Goal: Task Accomplishment & Management: Complete application form

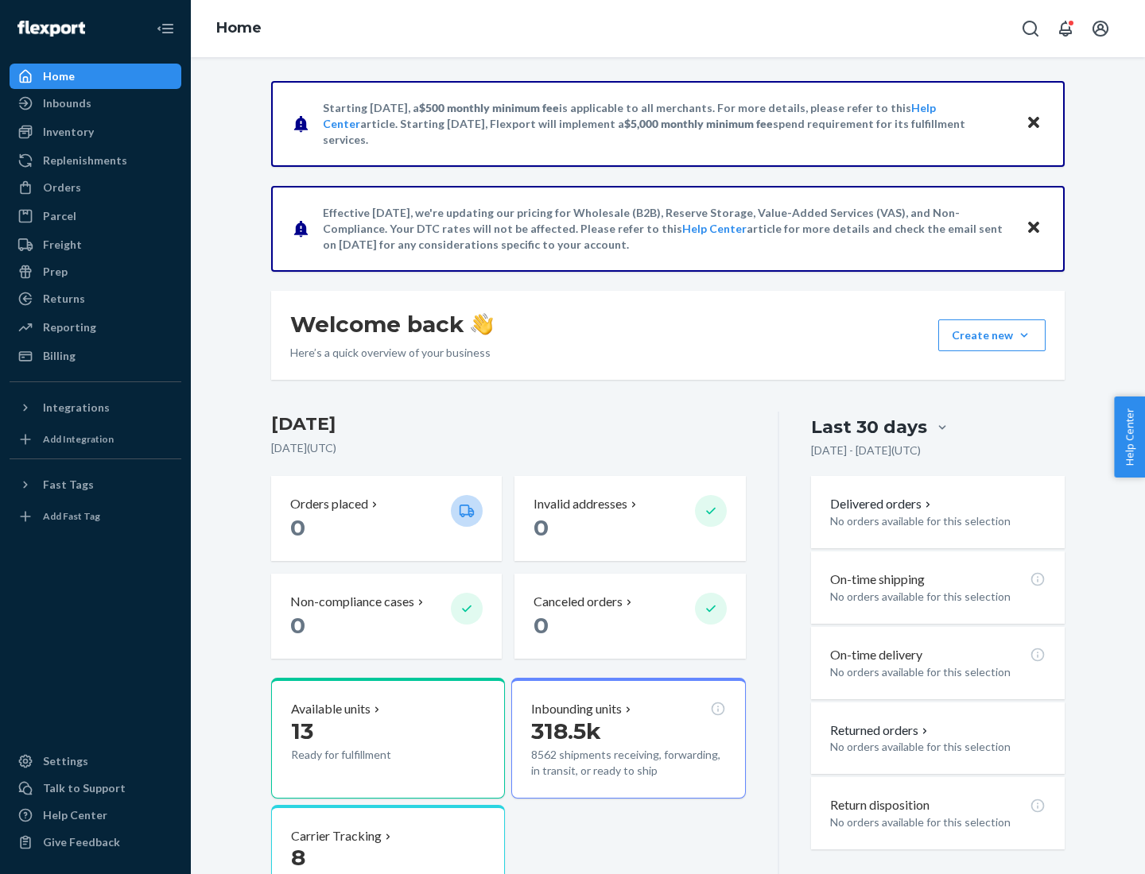
click at [1024, 335] on button "Create new Create new inbound Create new order Create new product" at bounding box center [991, 336] width 107 height 32
click at [95, 103] on div "Inbounds" at bounding box center [95, 103] width 169 height 22
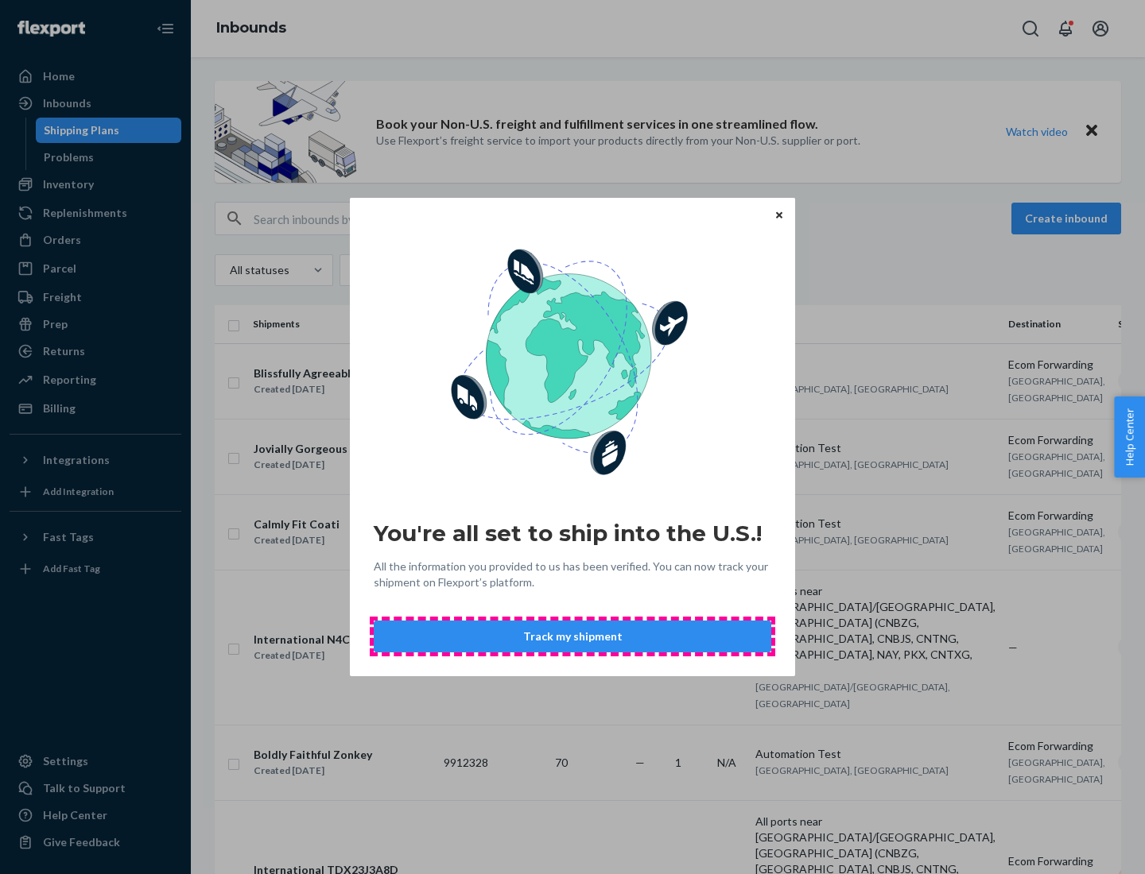
click at [572, 637] on button "Track my shipment" at bounding box center [572, 637] width 397 height 32
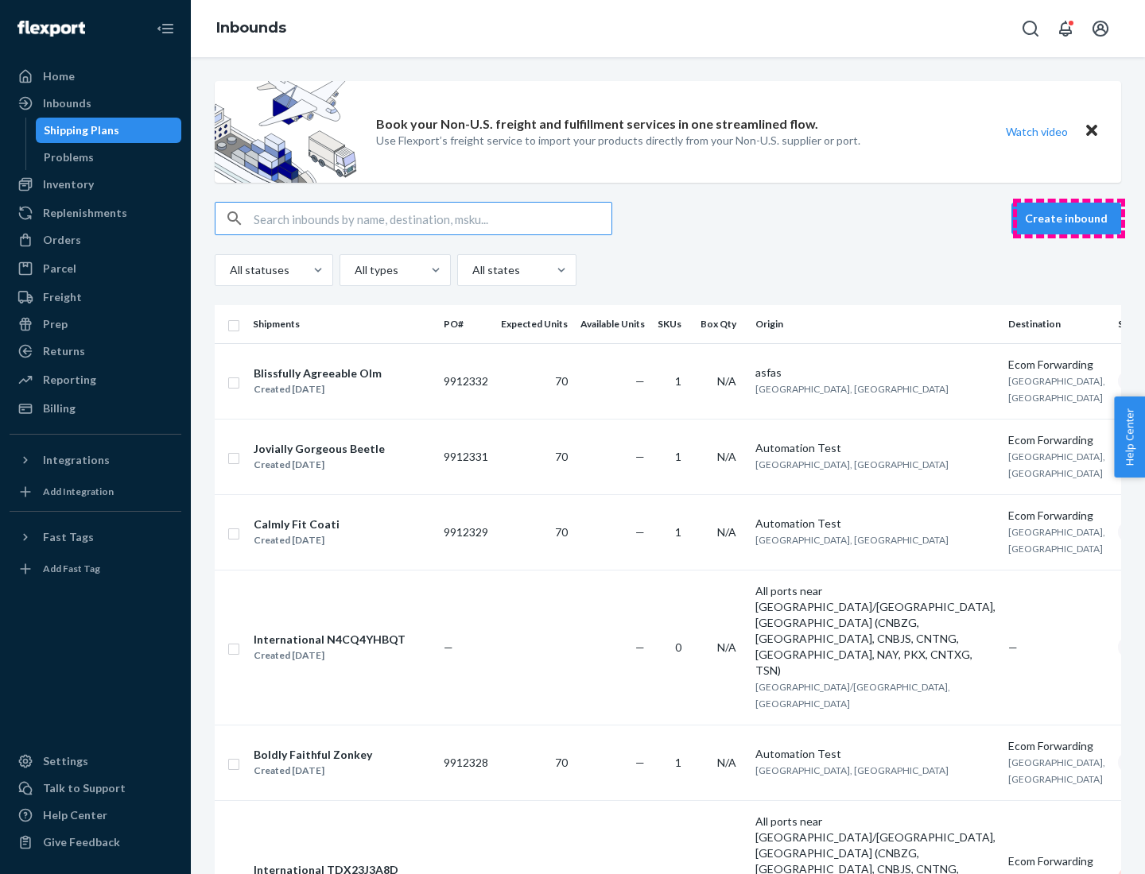
click at [1068, 219] on button "Create inbound" at bounding box center [1066, 219] width 110 height 32
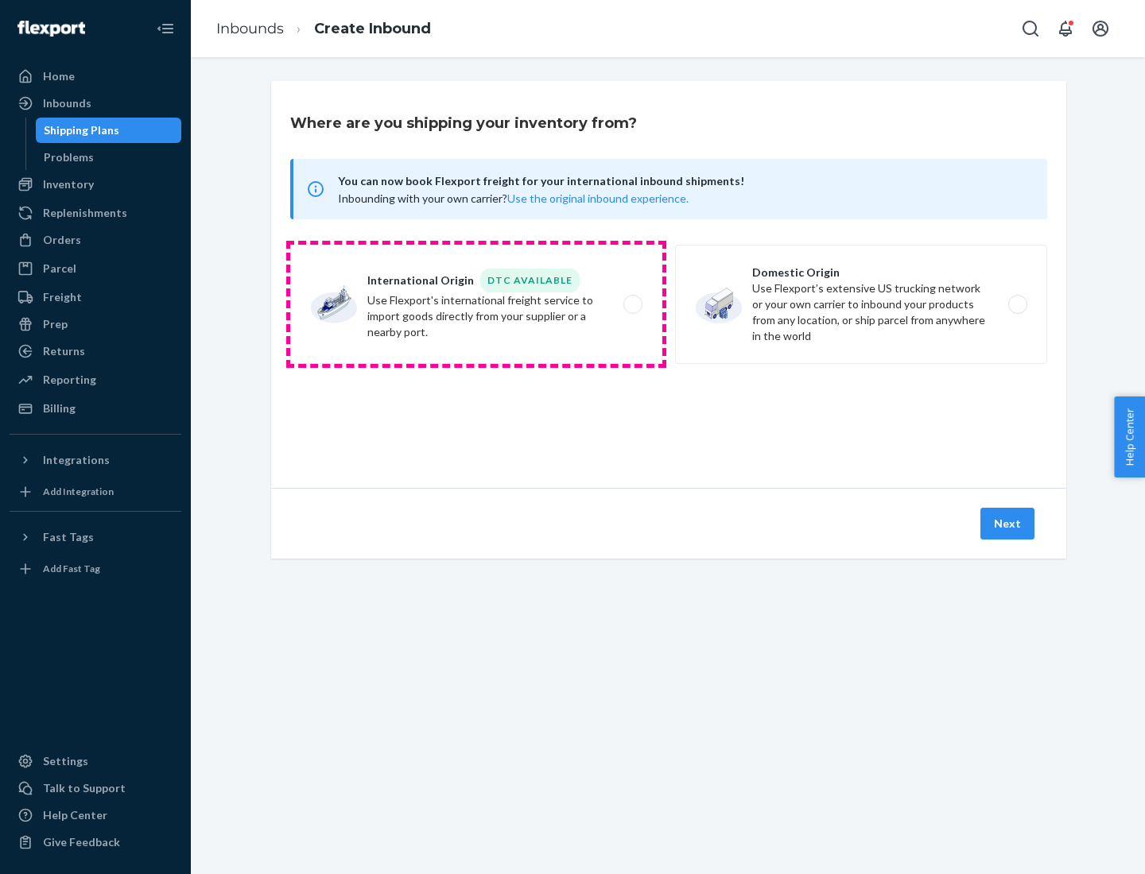
click at [476, 304] on label "International Origin DTC Available Use Flexport's international freight service…" at bounding box center [476, 304] width 372 height 119
click at [632, 304] on input "International Origin DTC Available Use Flexport's international freight service…" at bounding box center [637, 305] width 10 height 10
radio input "true"
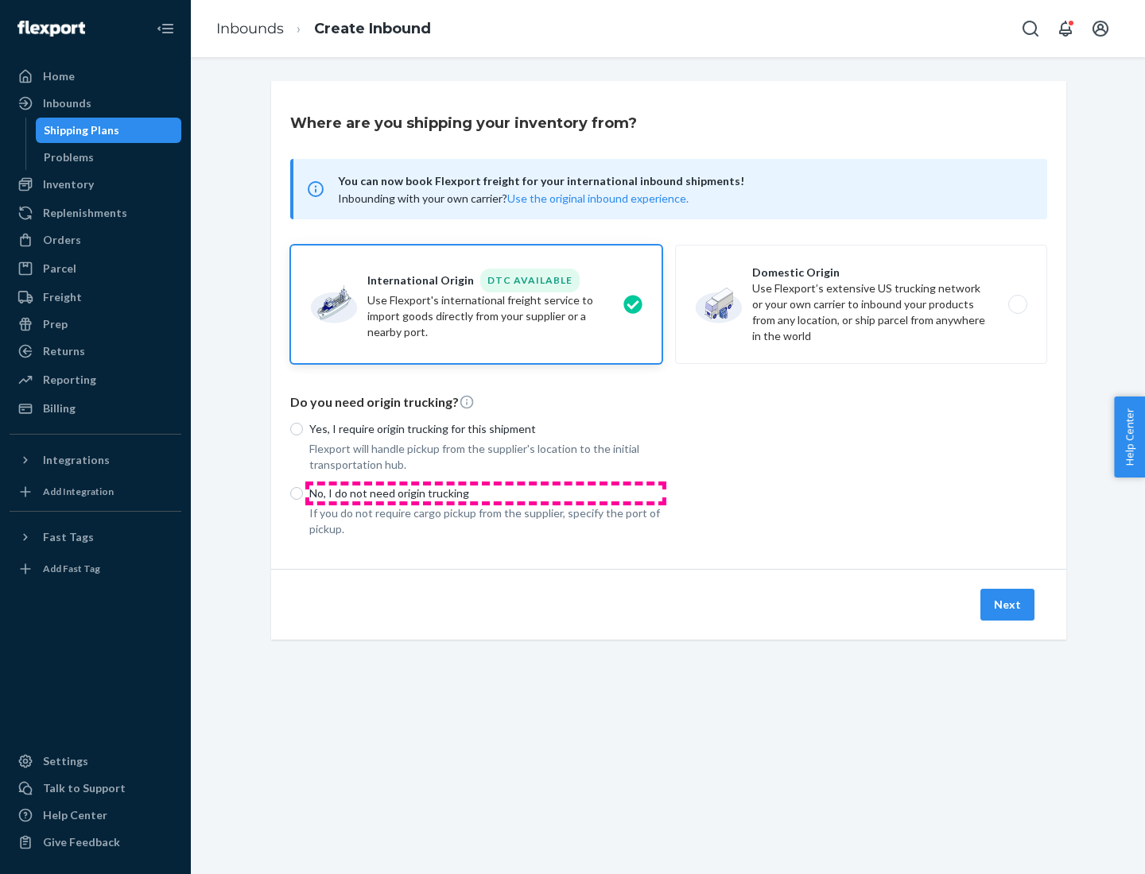
click at [486, 493] on p "No, I do not need origin trucking" at bounding box center [485, 494] width 353 height 16
click at [303, 493] on input "No, I do not need origin trucking" at bounding box center [296, 493] width 13 height 13
radio input "true"
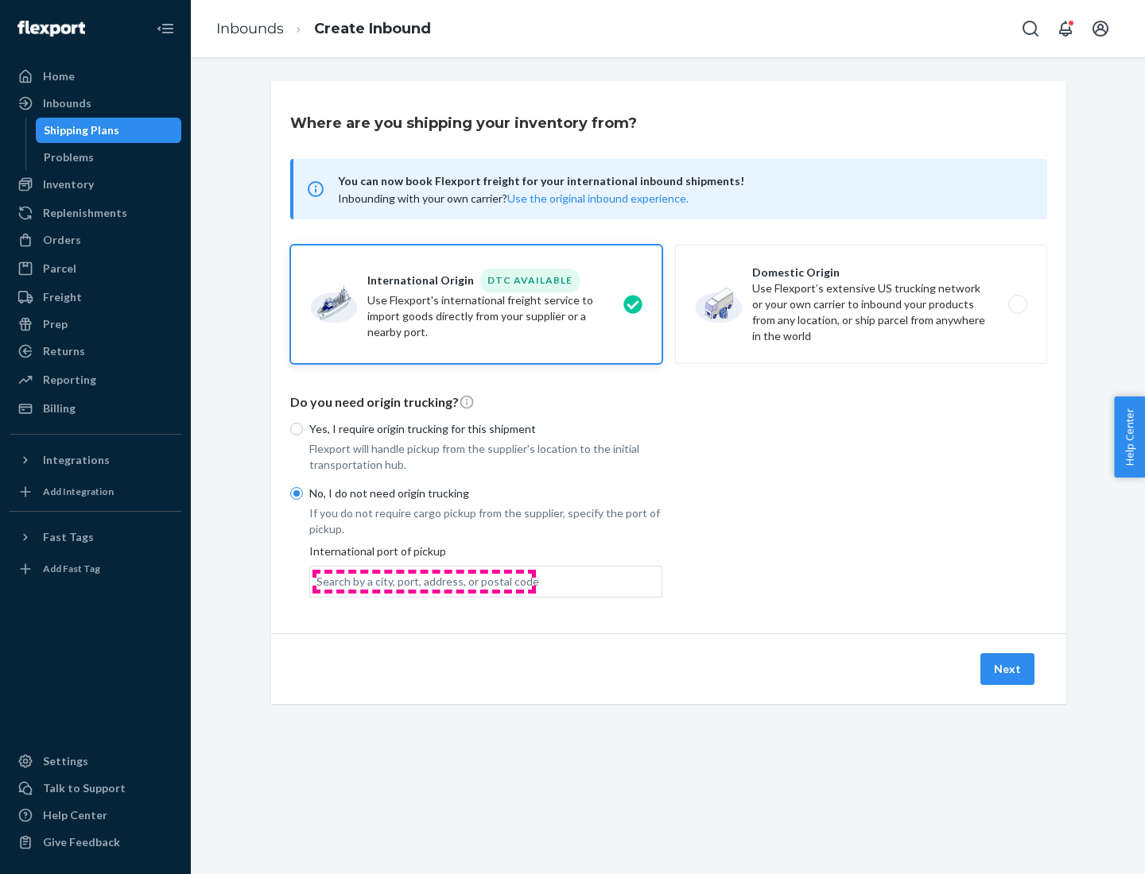
click at [424, 581] on div "Search by a city, port, address, or postal code" at bounding box center [427, 582] width 223 height 16
click at [318, 581] on input "Search by a city, port, address, or postal code" at bounding box center [317, 582] width 2 height 16
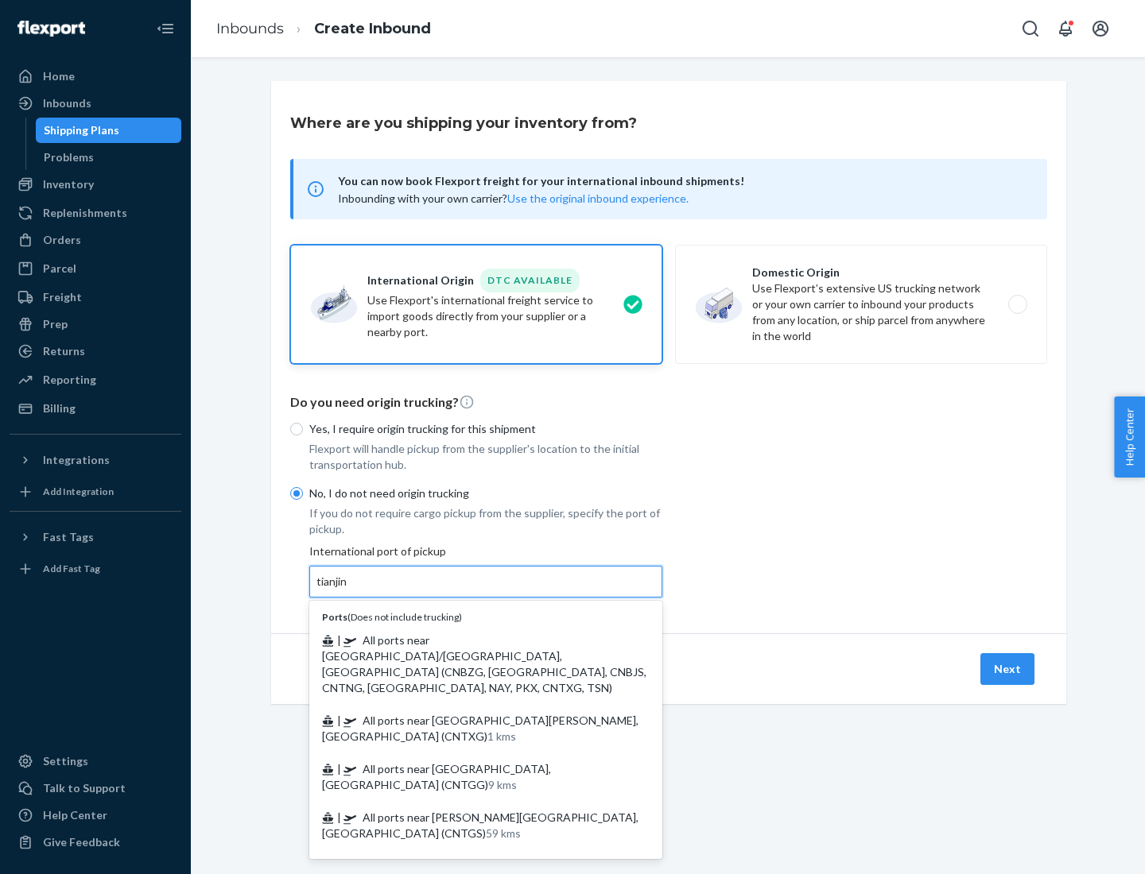
click at [470, 640] on span "| All ports near [GEOGRAPHIC_DATA]/[GEOGRAPHIC_DATA], [GEOGRAPHIC_DATA] (CNBZG,…" at bounding box center [484, 664] width 324 height 61
click at [349, 590] on input "tianjin" at bounding box center [332, 582] width 33 height 16
type input "All ports near [GEOGRAPHIC_DATA]/[GEOGRAPHIC_DATA], [GEOGRAPHIC_DATA] (CNBZG, […"
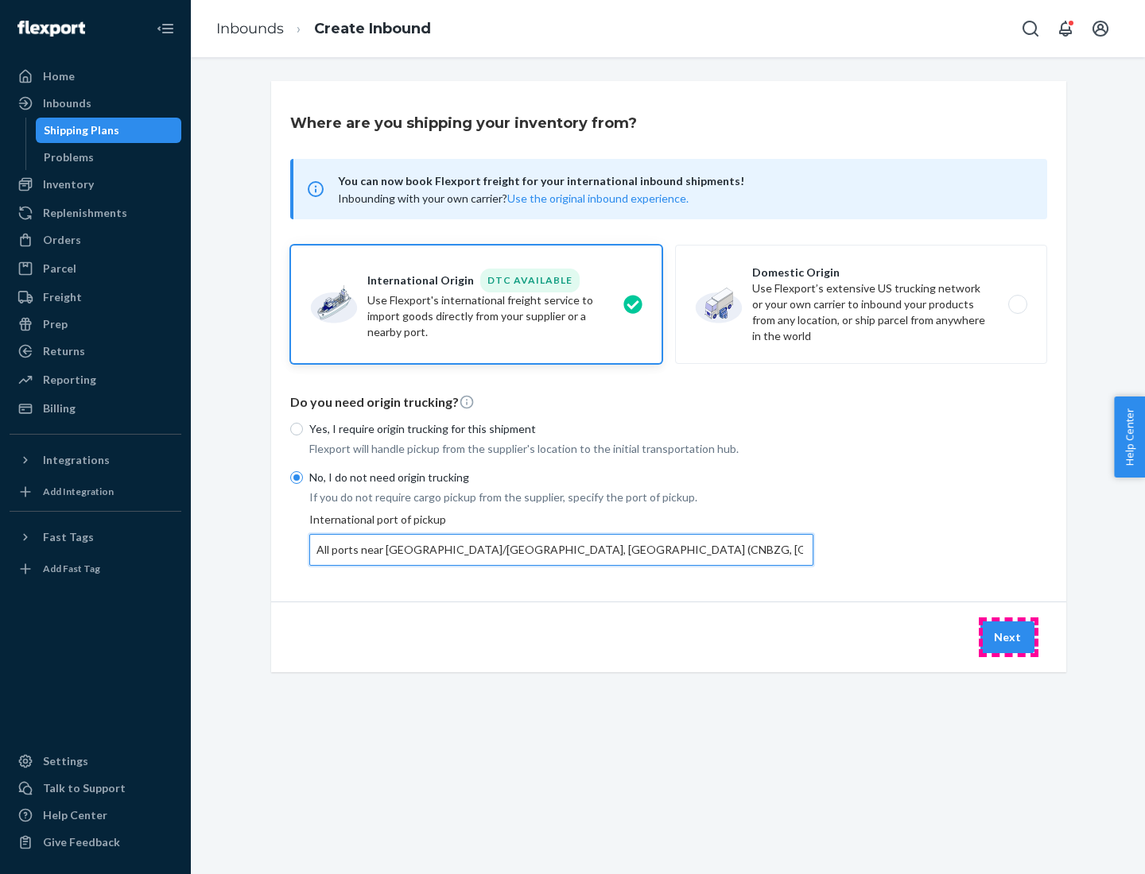
click at [1008, 637] on button "Next" at bounding box center [1007, 638] width 54 height 32
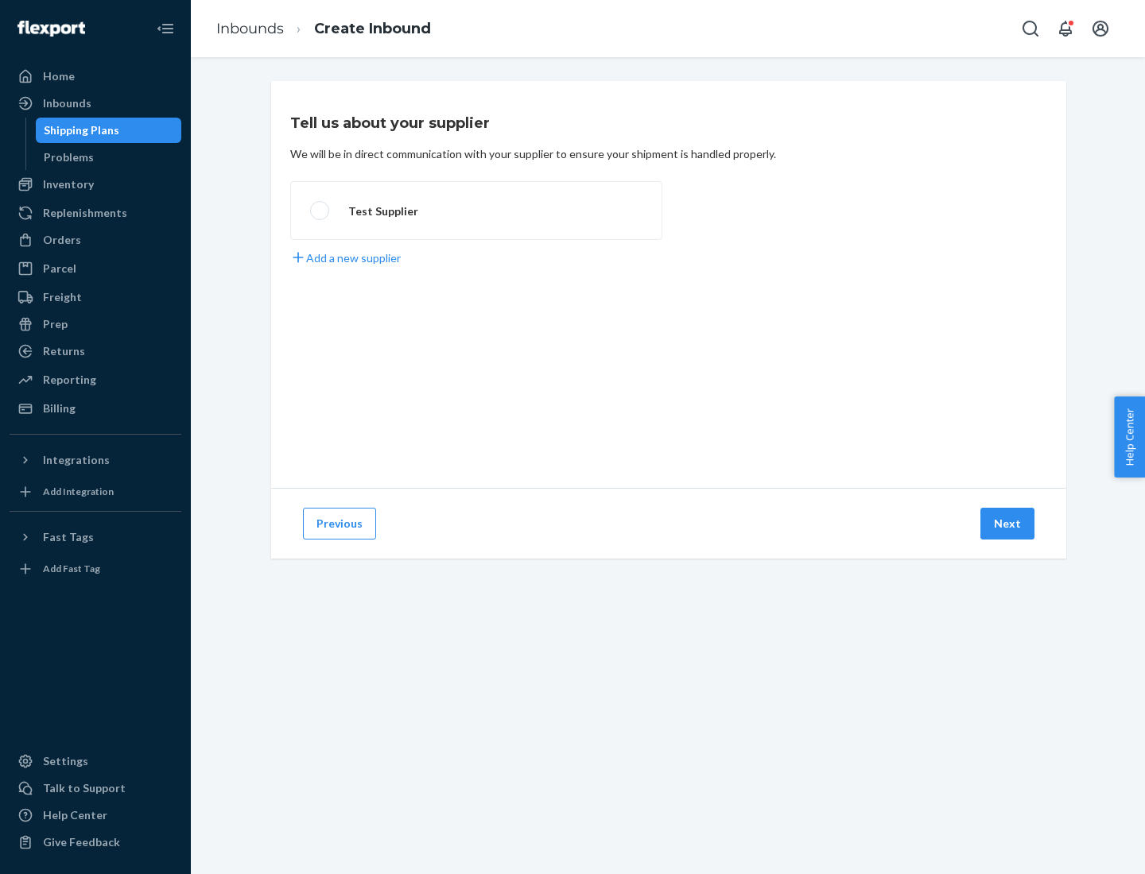
click at [476, 211] on label "Test Supplier" at bounding box center [476, 210] width 372 height 59
click at [320, 211] on input "Test Supplier" at bounding box center [315, 211] width 10 height 10
radio input "true"
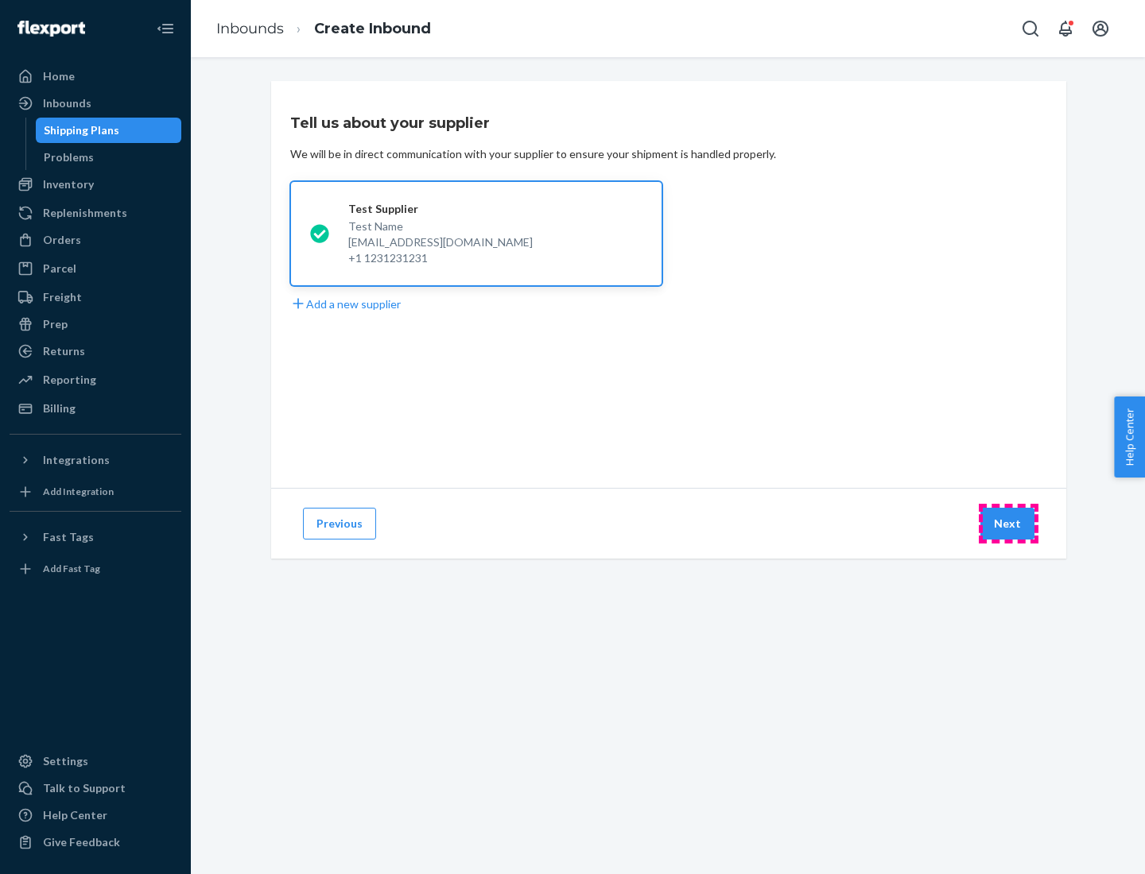
click at [1008, 524] on button "Next" at bounding box center [1007, 524] width 54 height 32
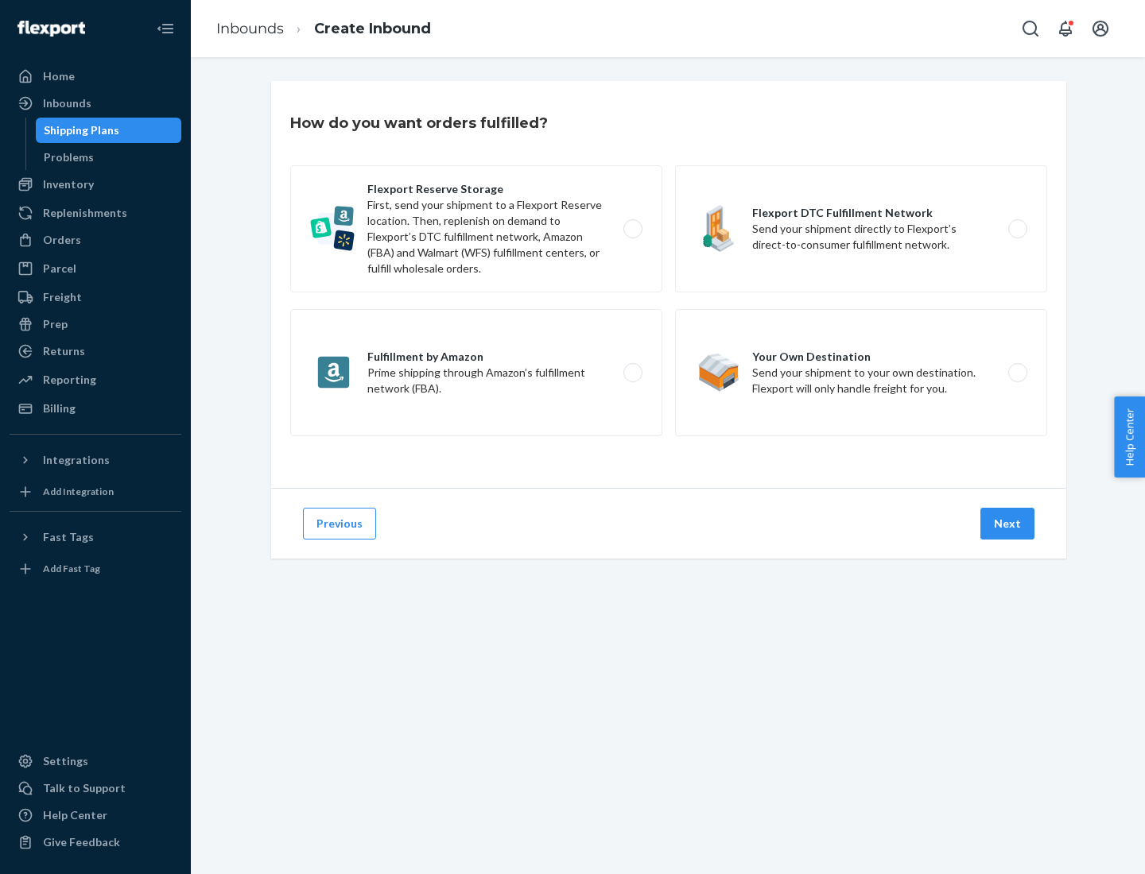
click at [476, 229] on label "Flexport Reserve Storage First, send your shipment to a Flexport Reserve locati…" at bounding box center [476, 228] width 372 height 127
click at [632, 229] on input "Flexport Reserve Storage First, send your shipment to a Flexport Reserve locati…" at bounding box center [637, 229] width 10 height 10
radio input "true"
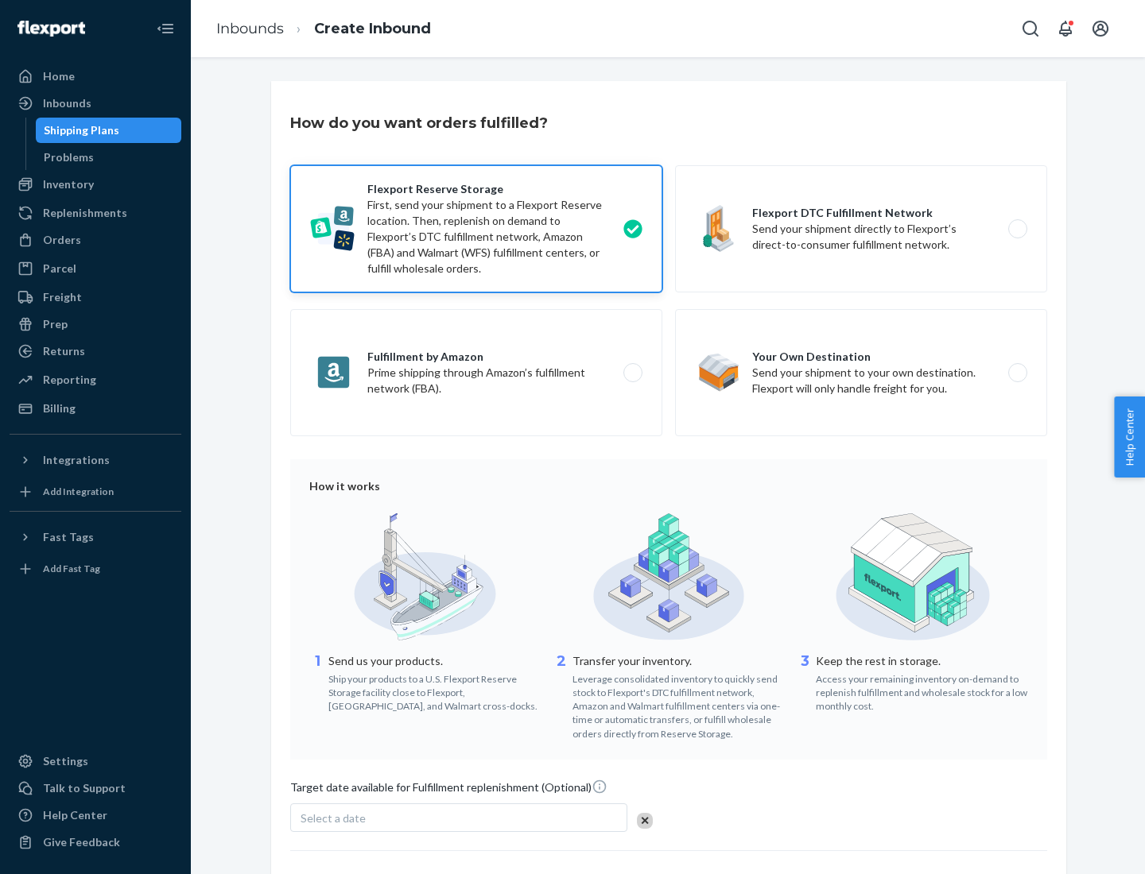
scroll to position [130, 0]
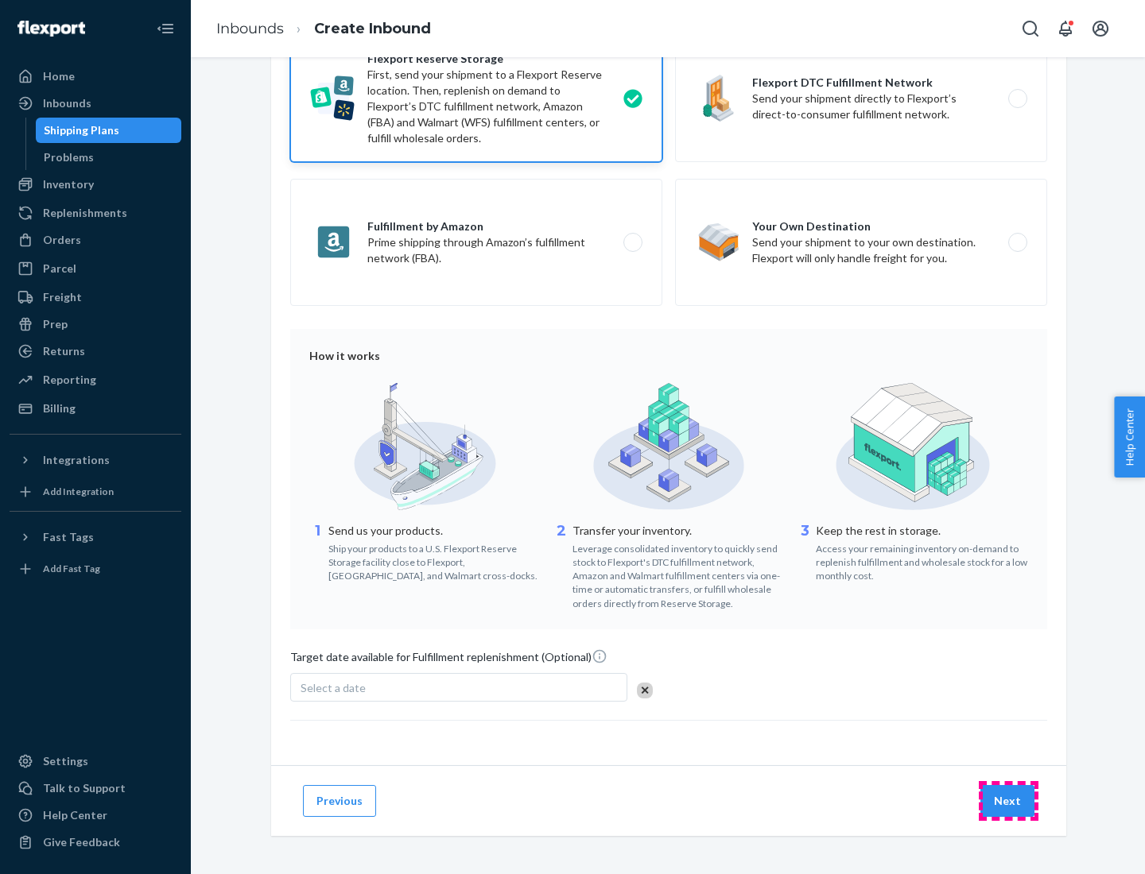
click at [1008, 800] on button "Next" at bounding box center [1007, 801] width 54 height 32
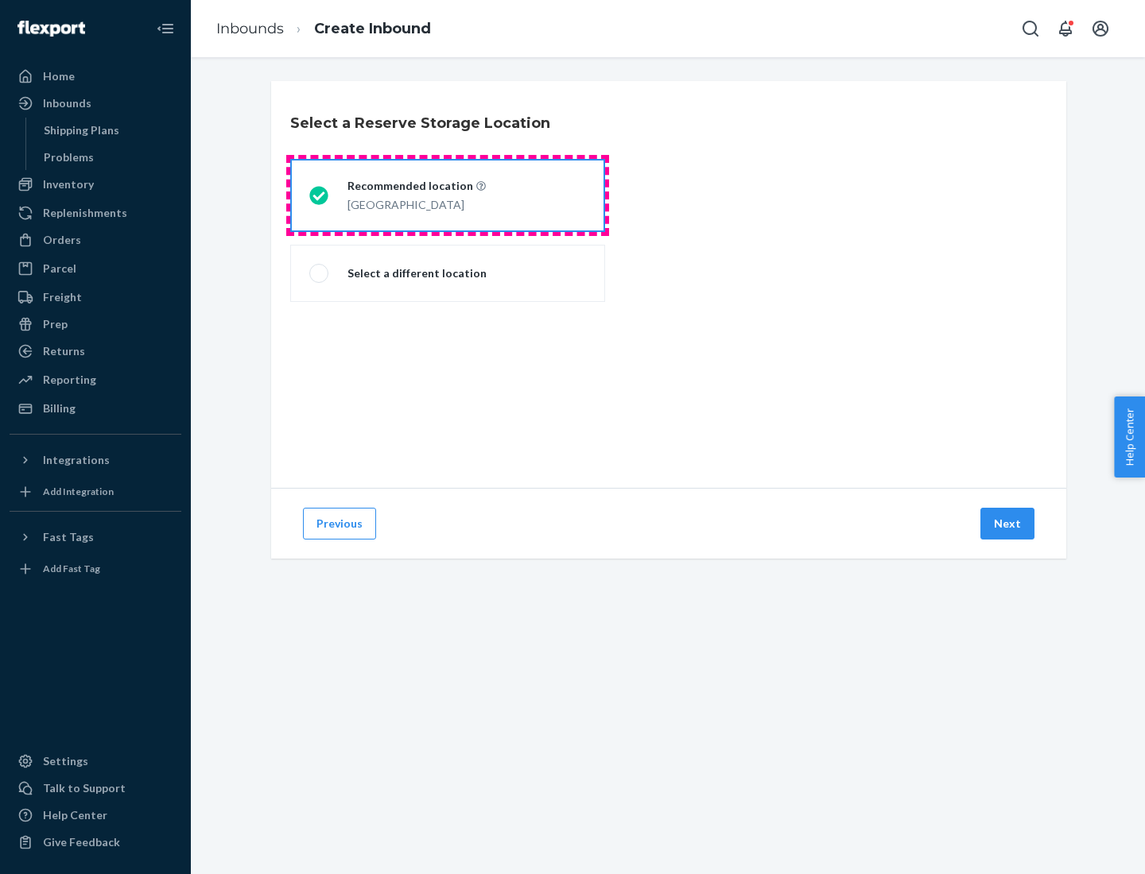
click at [448, 196] on div "[GEOGRAPHIC_DATA]" at bounding box center [416, 203] width 138 height 19
click at [320, 196] on input "Recommended location [GEOGRAPHIC_DATA]" at bounding box center [314, 196] width 10 height 10
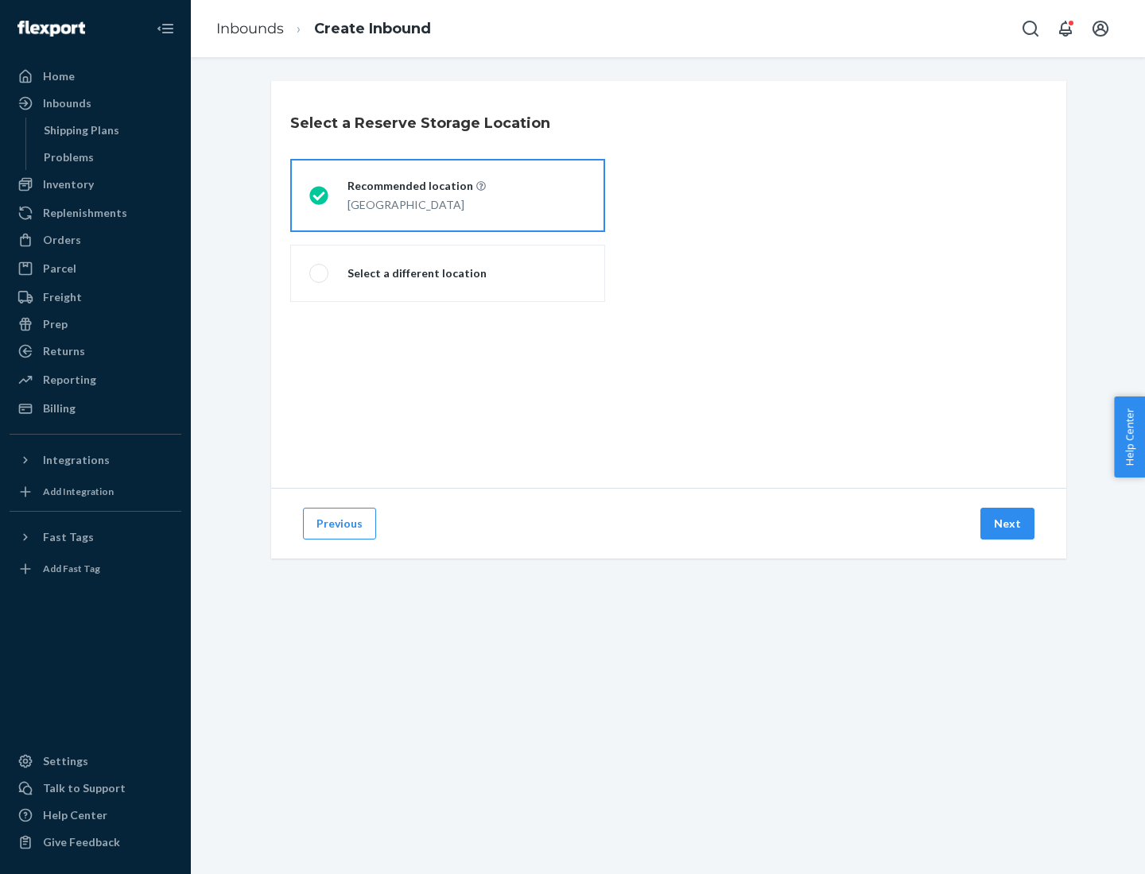
click at [1008, 524] on button "Next" at bounding box center [1007, 524] width 54 height 32
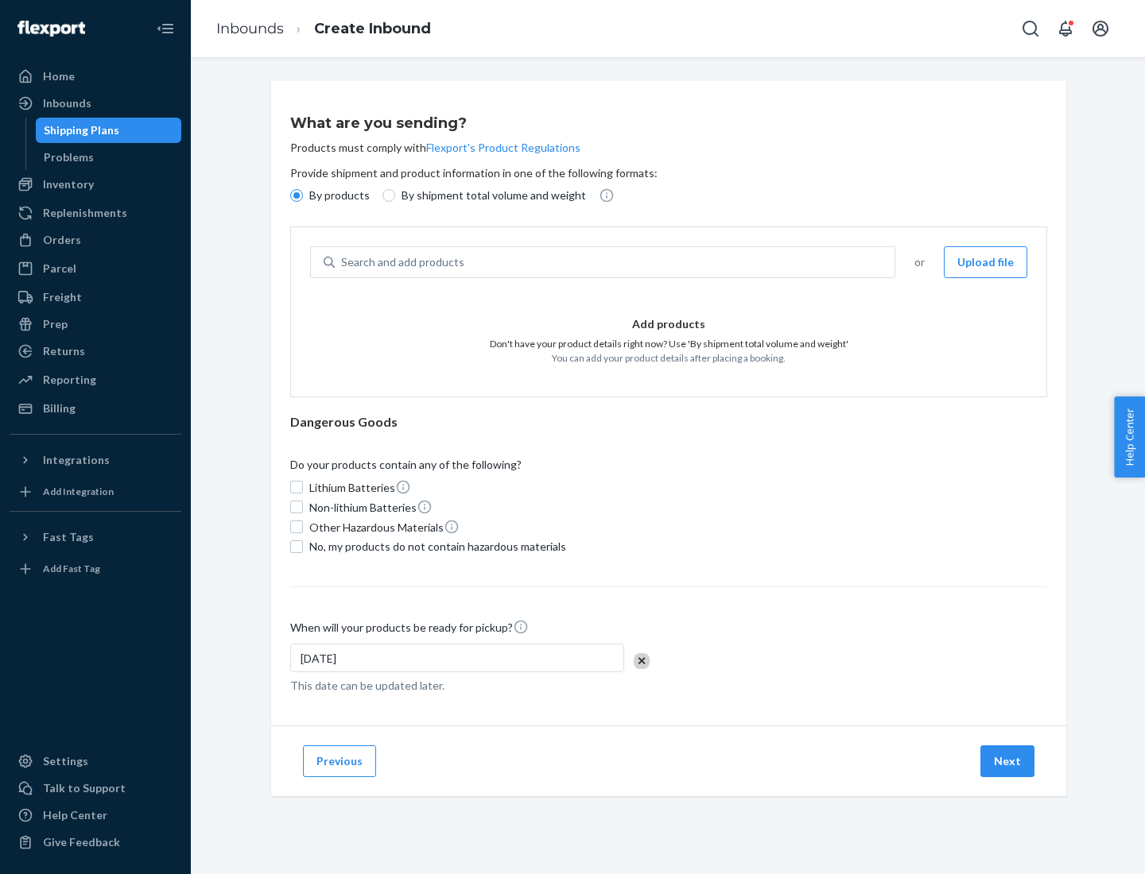
click at [615, 262] on div "Search and add products" at bounding box center [615, 262] width 560 height 29
click at [343, 262] on input "Search and add products" at bounding box center [342, 262] width 2 height 16
click at [386, 196] on input "By shipment total volume and weight" at bounding box center [388, 195] width 13 height 13
radio input "true"
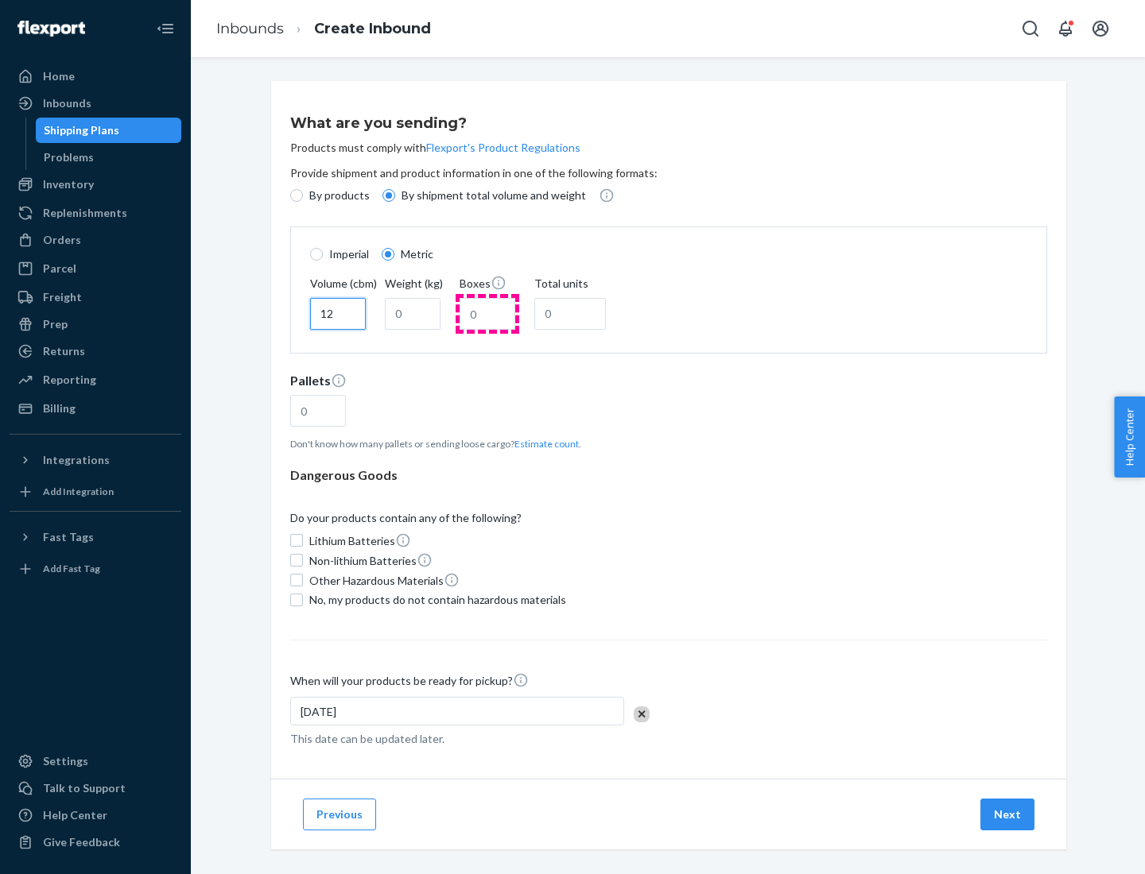
type input "12"
type input "22"
type input "222"
type input "121"
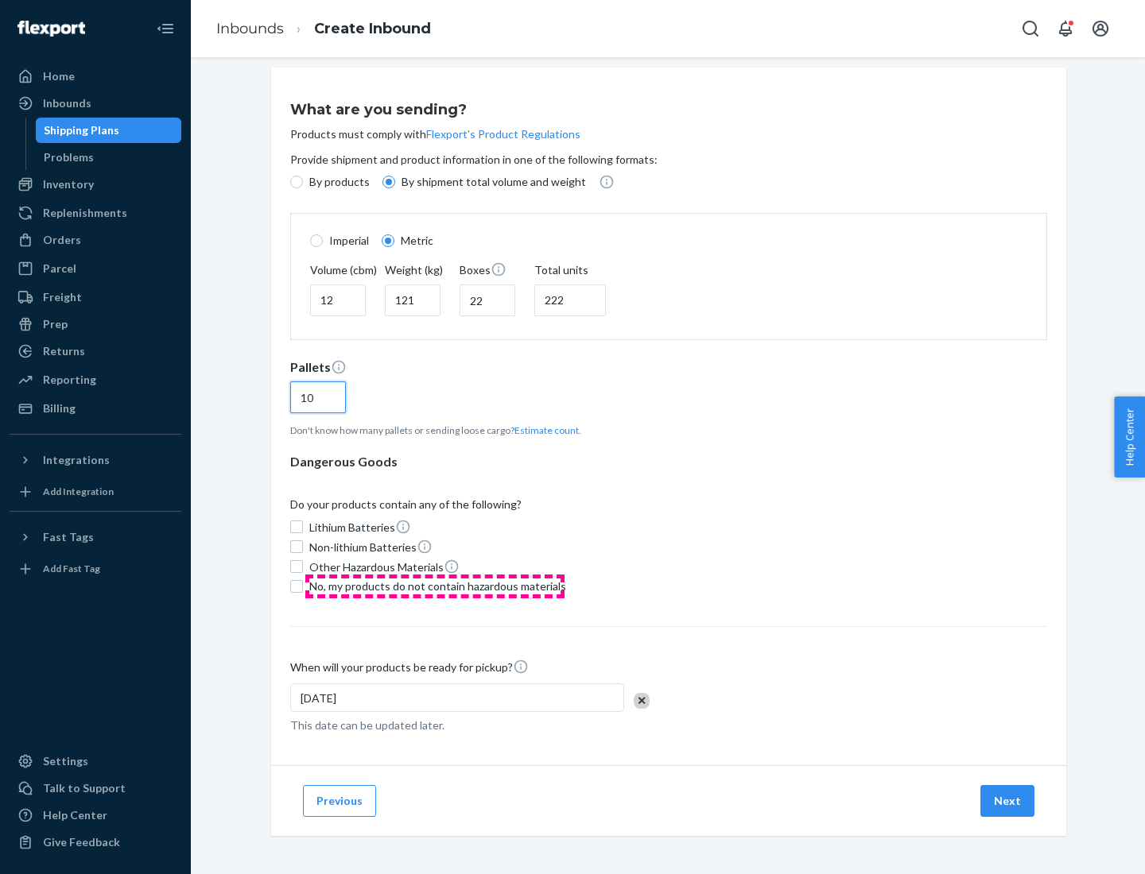
type input "10"
click at [435, 586] on span "No, my products do not contain hazardous materials" at bounding box center [437, 587] width 257 height 16
click at [303, 586] on input "No, my products do not contain hazardous materials" at bounding box center [296, 586] width 13 height 13
checkbox input "true"
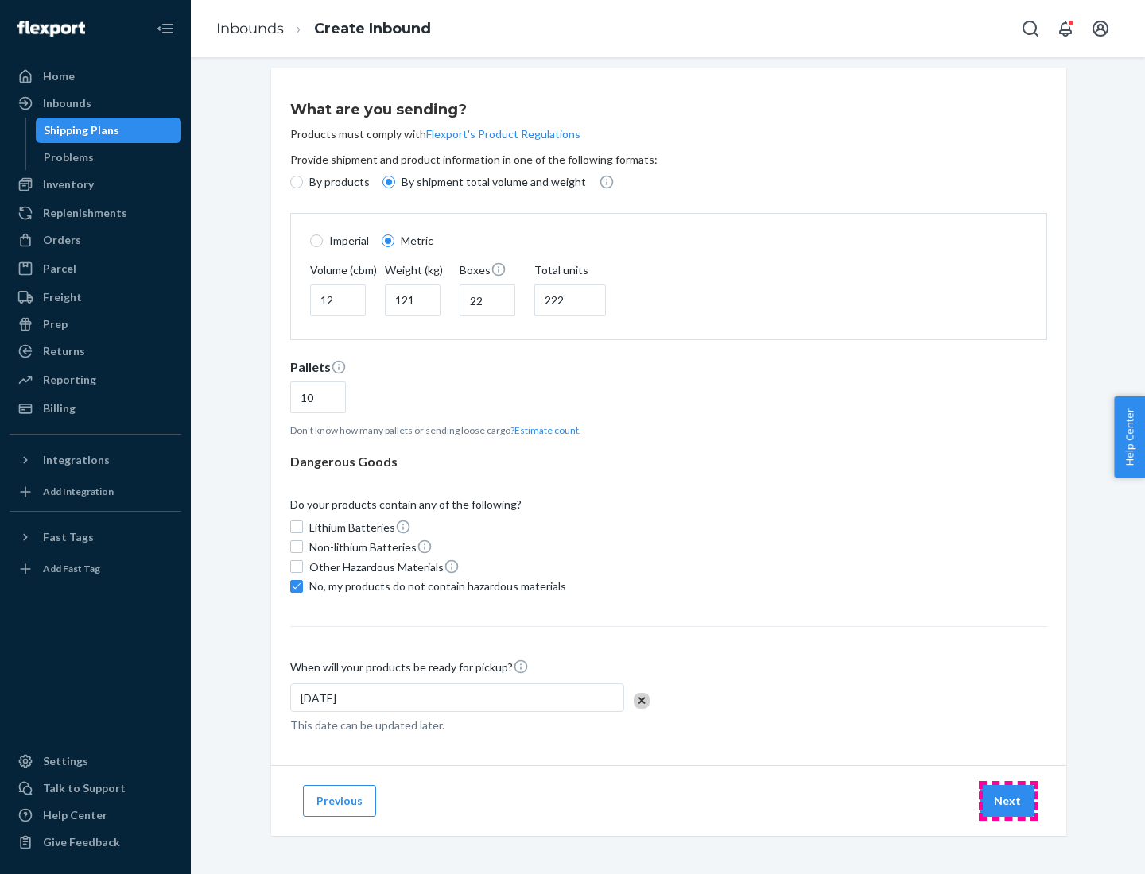
click at [1008, 800] on button "Next" at bounding box center [1007, 801] width 54 height 32
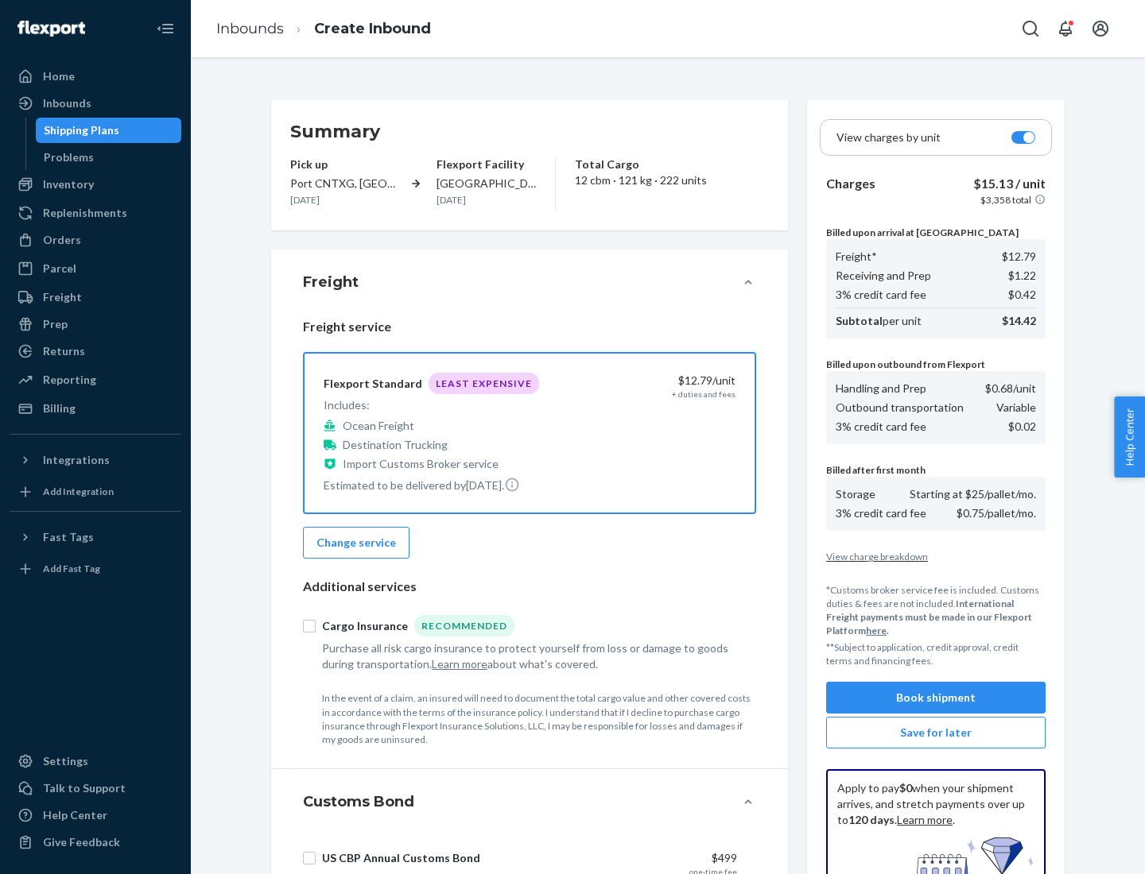
scroll to position [232, 0]
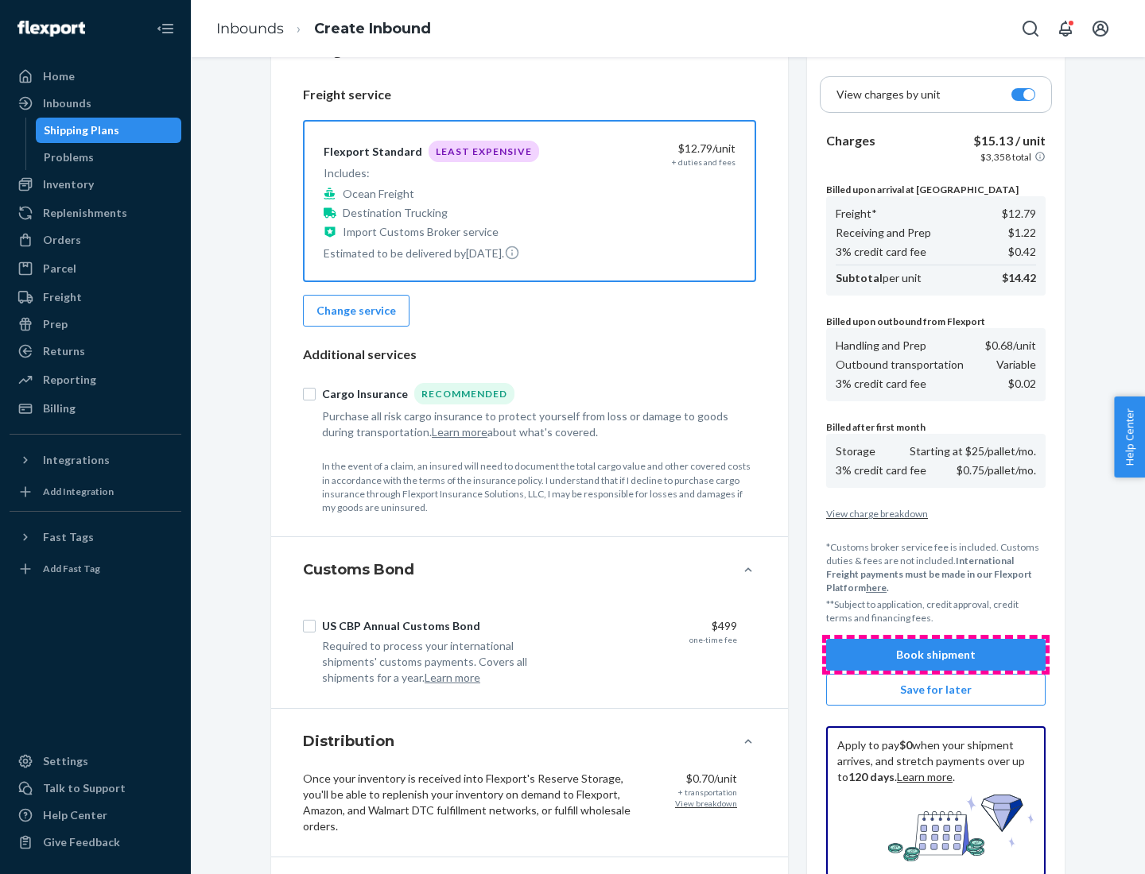
click at [936, 655] on button "Book shipment" at bounding box center [935, 655] width 219 height 32
